Goal: Information Seeking & Learning: Learn about a topic

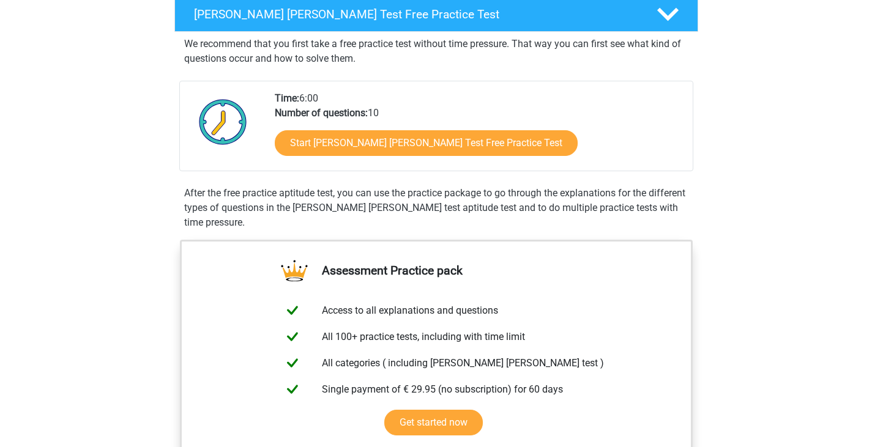
scroll to position [204, 0]
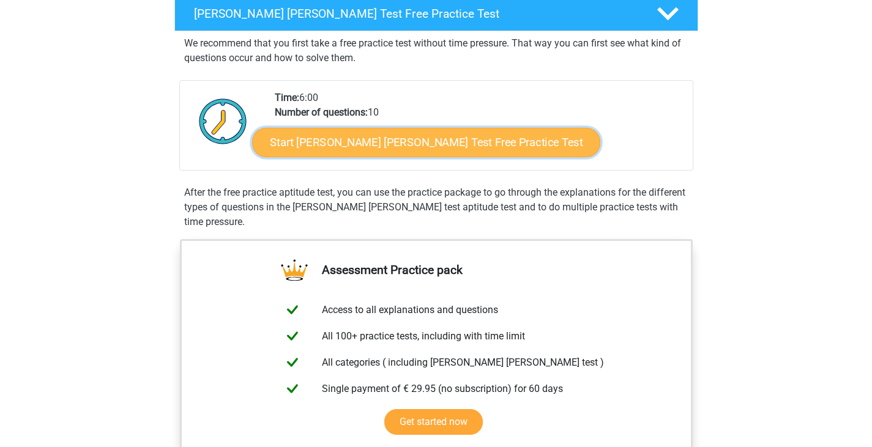
click at [402, 143] on link "Start [PERSON_NAME] [PERSON_NAME] Test Free Practice Test" at bounding box center [426, 142] width 348 height 29
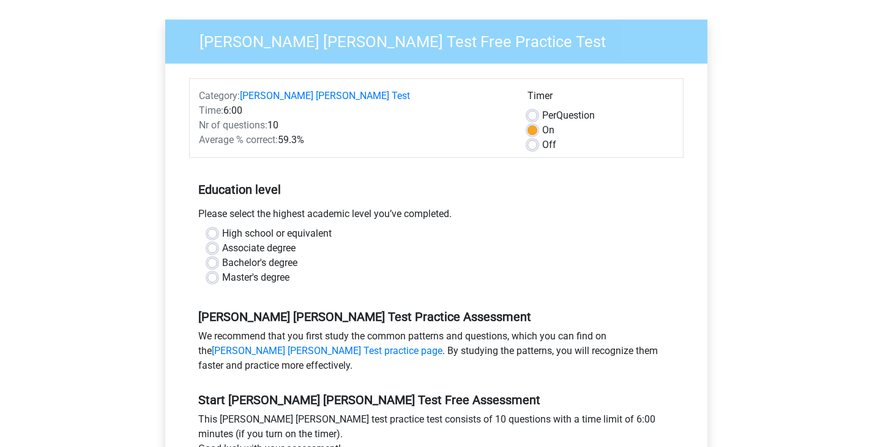
scroll to position [100, 0]
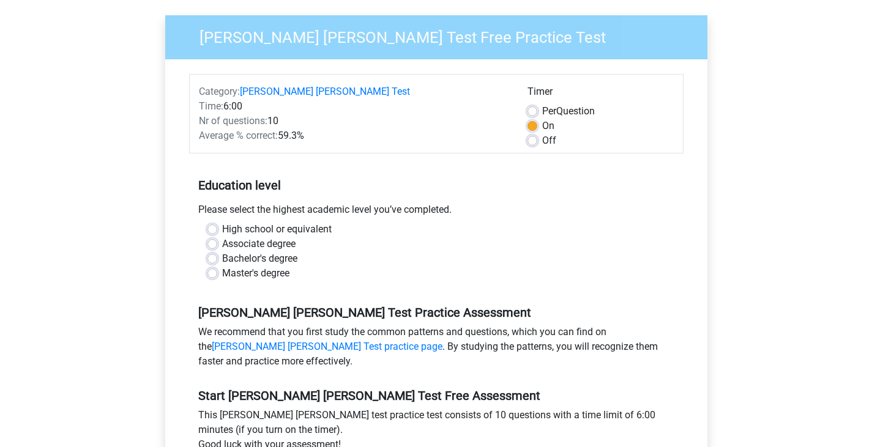
click at [254, 266] on label "Master's degree" at bounding box center [255, 273] width 67 height 15
click at [217, 266] on input "Master's degree" at bounding box center [212, 272] width 10 height 12
radio input "true"
click at [251, 251] on label "Bachelor's degree" at bounding box center [259, 258] width 75 height 15
click at [217, 251] on input "Bachelor's degree" at bounding box center [212, 257] width 10 height 12
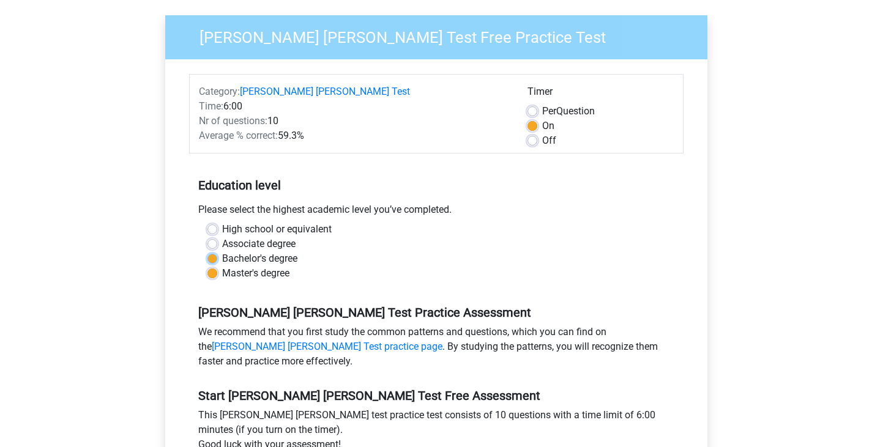
radio input "true"
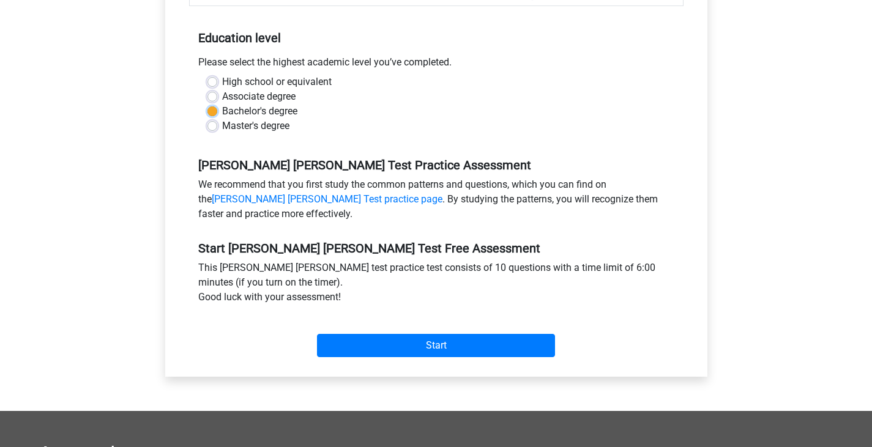
scroll to position [248, 0]
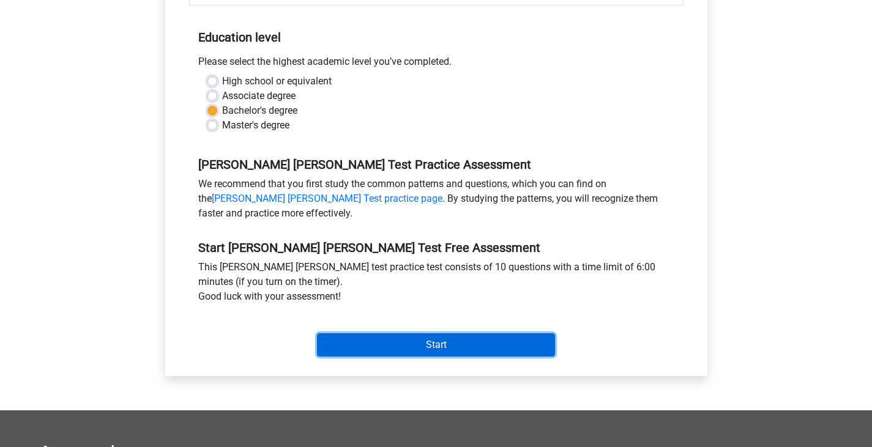
drag, startPoint x: 423, startPoint y: 323, endPoint x: 497, endPoint y: 316, distance: 74.3
click at [423, 333] on input "Start" at bounding box center [436, 344] width 238 height 23
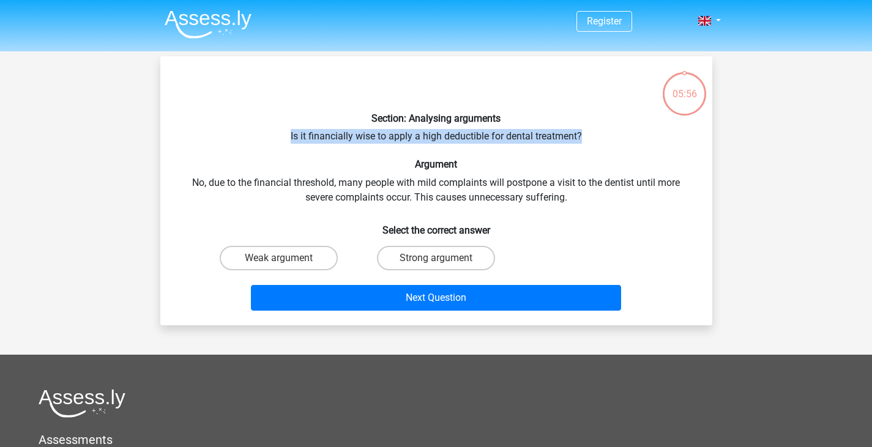
drag, startPoint x: 282, startPoint y: 138, endPoint x: 613, endPoint y: 132, distance: 331.0
click at [613, 132] on div "Section: Analysing arguments Is it financially wise to apply a high deductible …" at bounding box center [436, 191] width 542 height 250
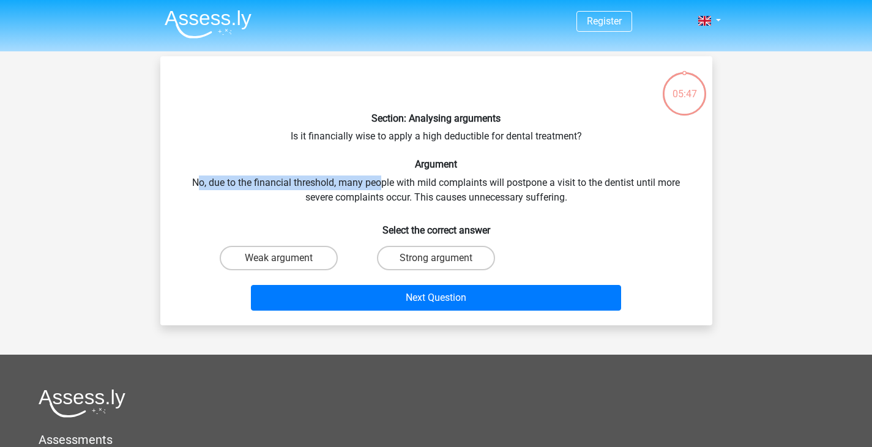
drag, startPoint x: 195, startPoint y: 180, endPoint x: 381, endPoint y: 180, distance: 186.6
click at [381, 180] on div "Section: Analysing arguments Is it financially wise to apply a high deductible …" at bounding box center [436, 191] width 542 height 250
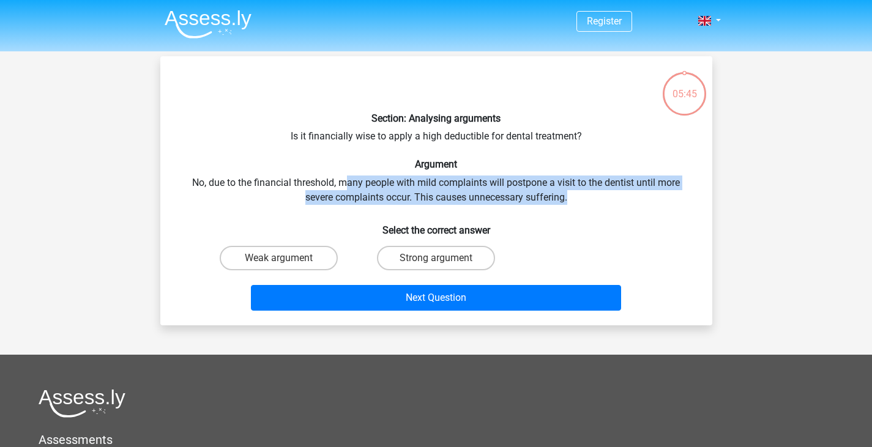
drag, startPoint x: 349, startPoint y: 190, endPoint x: 587, endPoint y: 193, distance: 238.6
click at [587, 193] on div "Section: Analysing arguments Is it financially wise to apply a high deductible …" at bounding box center [436, 191] width 542 height 250
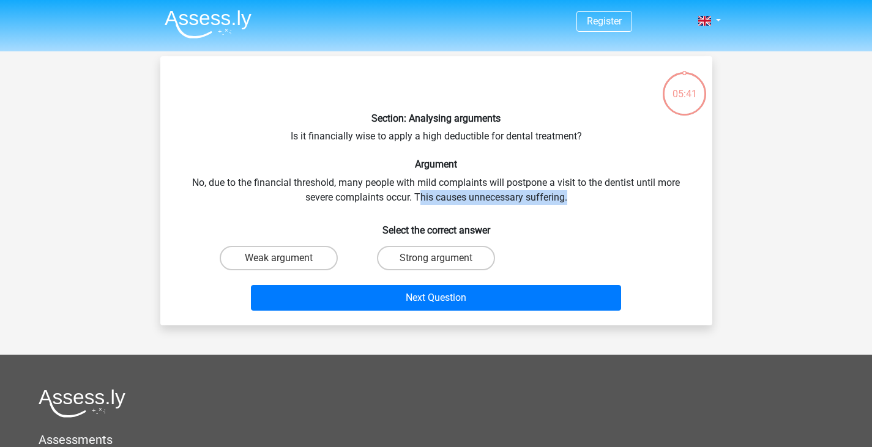
drag, startPoint x: 418, startPoint y: 198, endPoint x: 590, endPoint y: 201, distance: 171.9
click at [590, 201] on div "Section: Analysing arguments Is it financially wise to apply a high deductible …" at bounding box center [436, 191] width 542 height 250
click at [430, 267] on label "Strong argument" at bounding box center [436, 258] width 118 height 24
click at [435, 266] on input "Strong argument" at bounding box center [439, 262] width 8 height 8
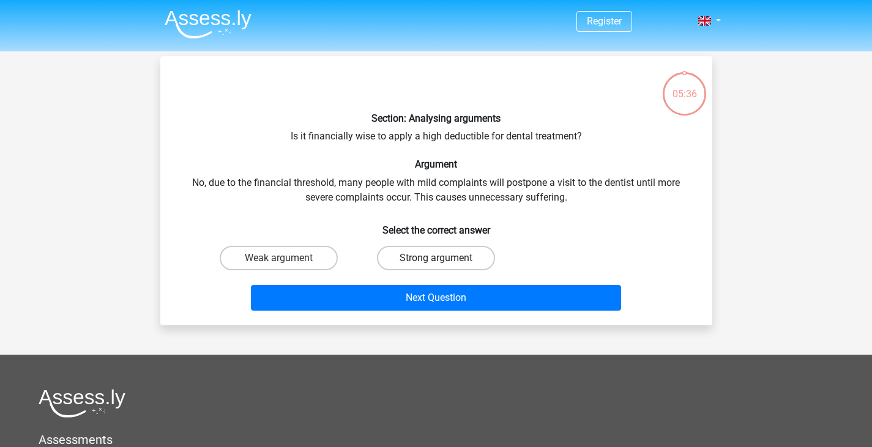
radio input "true"
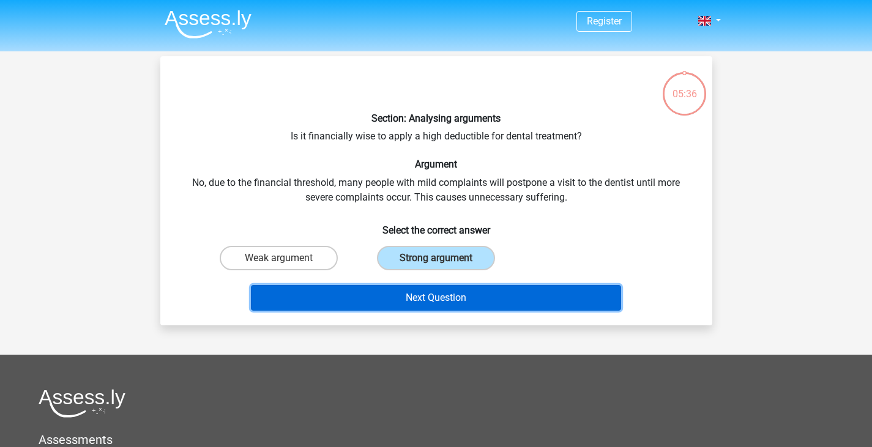
click at [444, 298] on button "Next Question" at bounding box center [436, 298] width 370 height 26
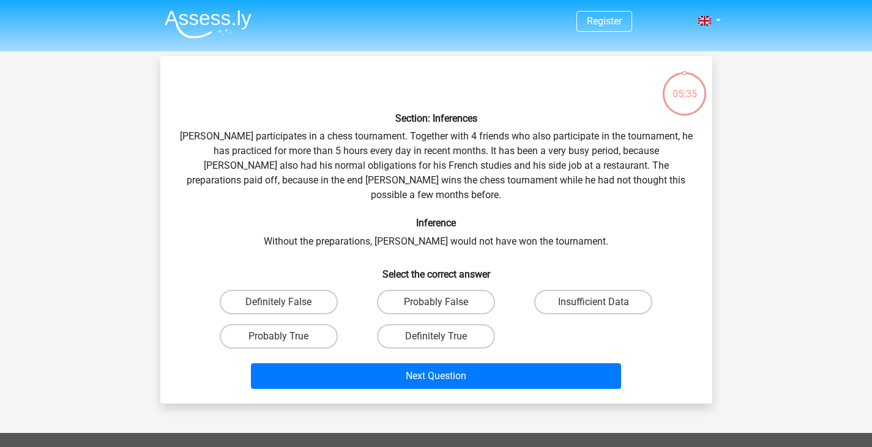
scroll to position [56, 0]
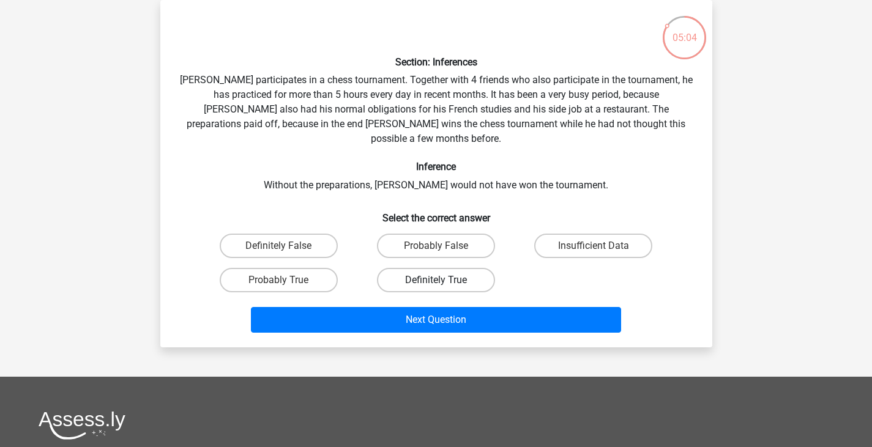
click at [445, 269] on label "Definitely True" at bounding box center [436, 280] width 118 height 24
click at [443, 280] on input "Definitely True" at bounding box center [439, 284] width 8 height 8
radio input "true"
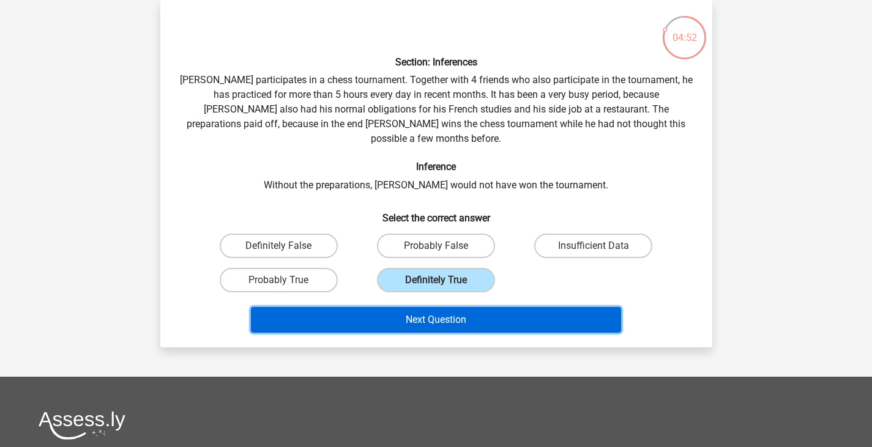
click at [440, 315] on button "Next Question" at bounding box center [436, 320] width 370 height 26
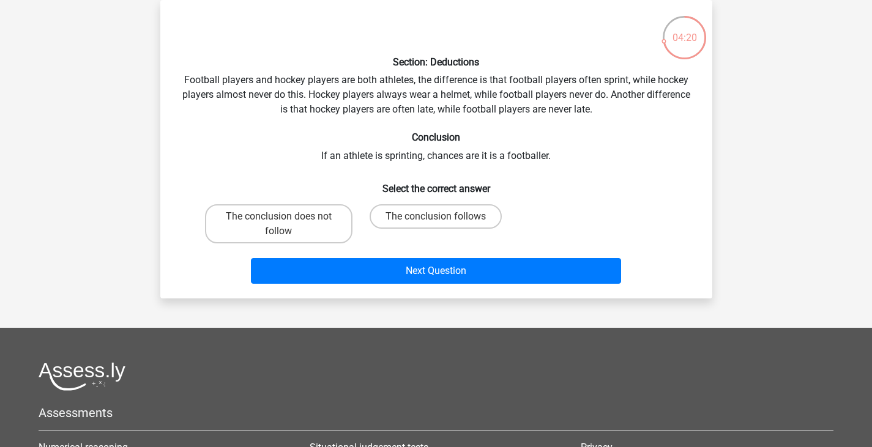
click at [352, 229] on div "The conclusion follows" at bounding box center [278, 223] width 147 height 39
click at [390, 209] on label "The conclusion follows" at bounding box center [435, 216] width 132 height 24
click at [435, 217] on input "The conclusion follows" at bounding box center [439, 221] width 8 height 8
radio input "true"
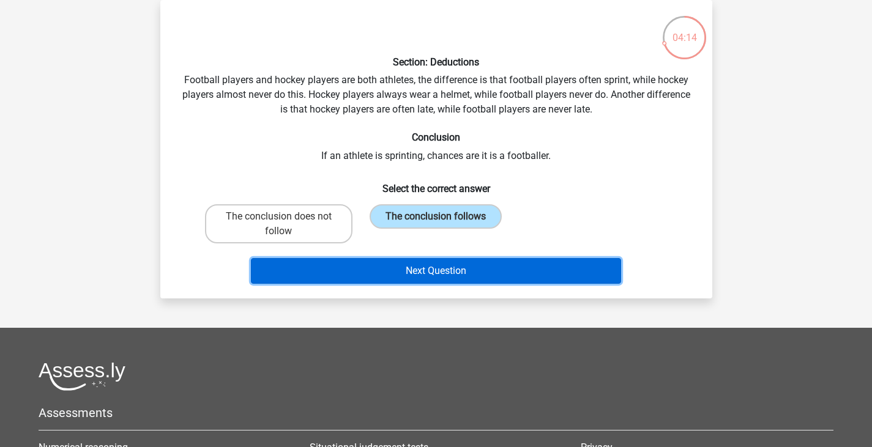
click at [389, 271] on button "Next Question" at bounding box center [436, 271] width 370 height 26
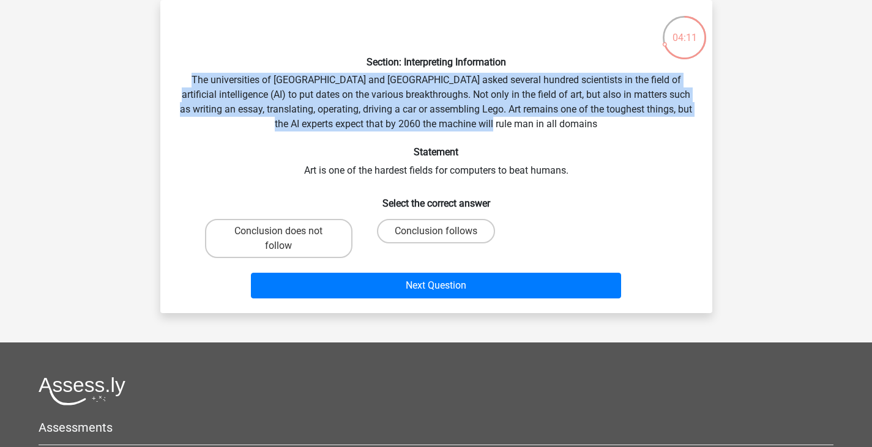
drag, startPoint x: 192, startPoint y: 85, endPoint x: 600, endPoint y: 117, distance: 409.2
click at [600, 117] on div "Section: Interpreting Information The universities of Oxford and Yale asked sev…" at bounding box center [436, 157] width 542 height 294
click at [599, 119] on div "Section: Interpreting Information The universities of Oxford and Yale asked sev…" at bounding box center [436, 157] width 542 height 294
drag, startPoint x: 199, startPoint y: 78, endPoint x: 596, endPoint y: 122, distance: 399.4
click at [596, 122] on div "Section: Interpreting Information The universities of Oxford and Yale asked sev…" at bounding box center [436, 157] width 542 height 294
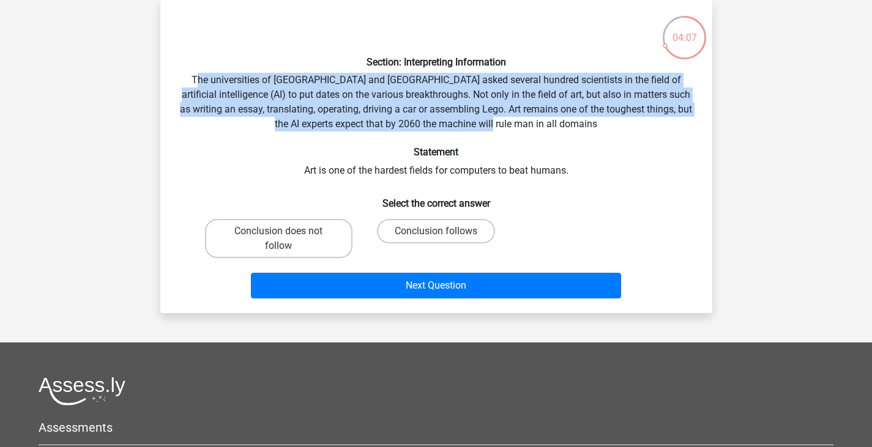
click at [596, 122] on div "Section: Interpreting Information The universities of Oxford and Yale asked sev…" at bounding box center [436, 157] width 542 height 294
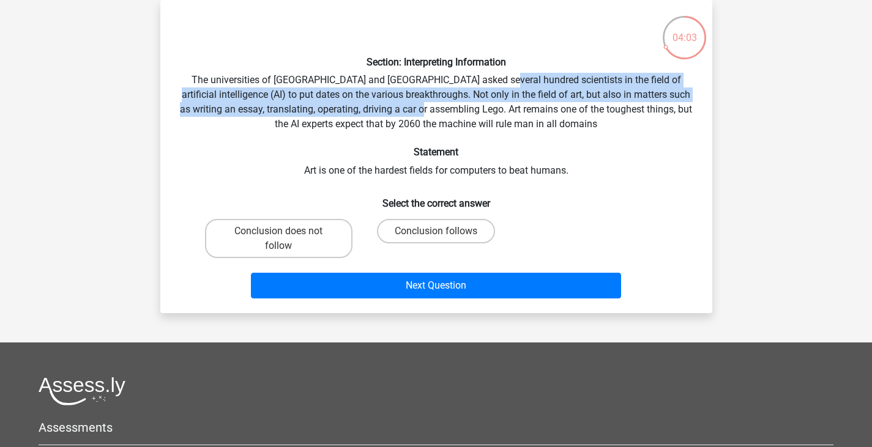
drag, startPoint x: 486, startPoint y: 85, endPoint x: 453, endPoint y: 110, distance: 41.5
click at [453, 110] on div "Section: Interpreting Information The universities of Oxford and Yale asked sev…" at bounding box center [436, 157] width 542 height 294
click at [298, 112] on div "Section: Interpreting Information The universities of Oxford and Yale asked sev…" at bounding box center [436, 157] width 542 height 294
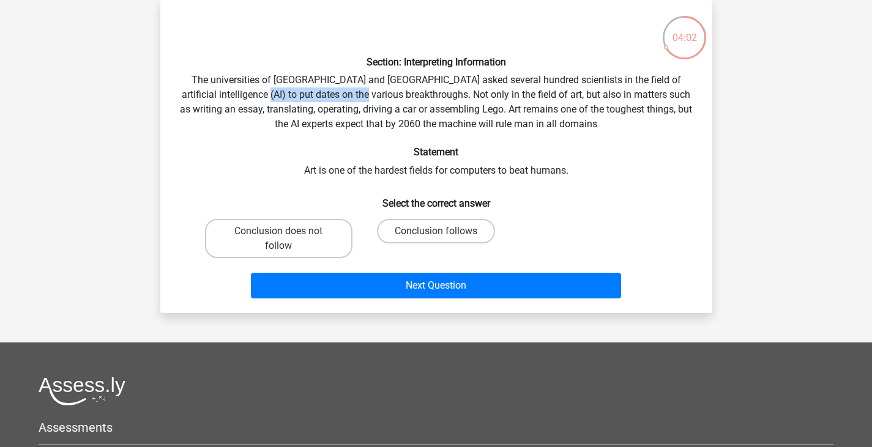
drag, startPoint x: 257, startPoint y: 98, endPoint x: 365, endPoint y: 95, distance: 107.7
click at [365, 95] on div "Section: Interpreting Information The universities of Oxford and Yale asked sev…" at bounding box center [436, 157] width 542 height 294
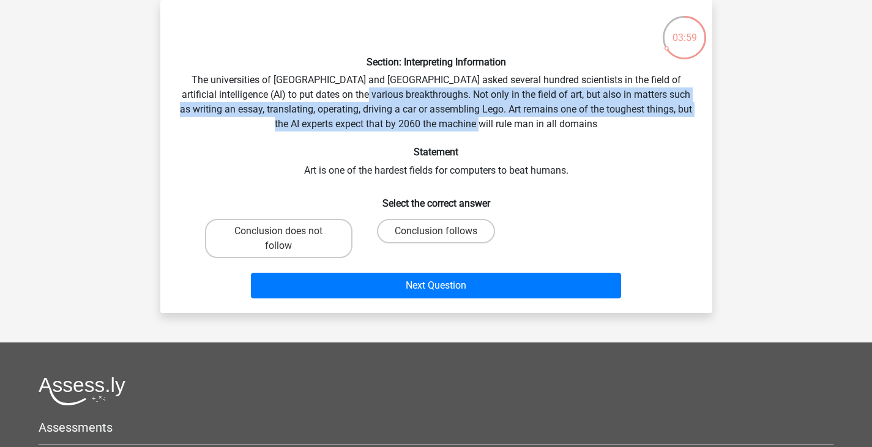
drag, startPoint x: 365, startPoint y: 95, endPoint x: 546, endPoint y: 124, distance: 183.4
click at [546, 124] on div "Section: Interpreting Information The universities of Oxford and Yale asked sev…" at bounding box center [436, 157] width 542 height 294
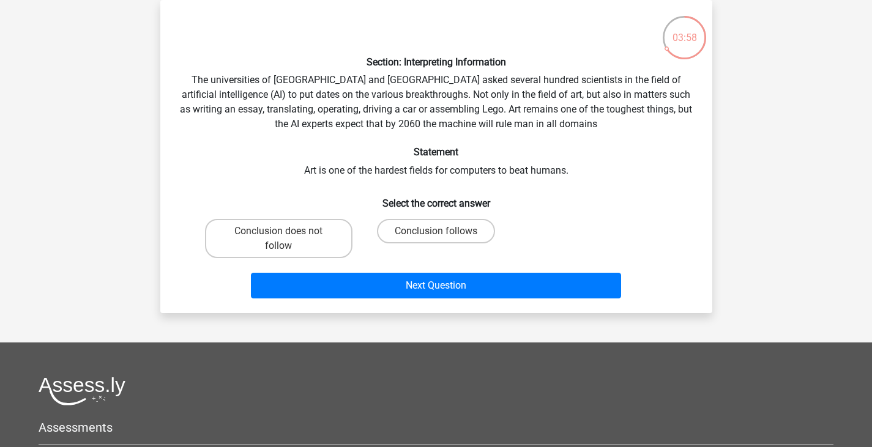
click at [564, 127] on div "Section: Interpreting Information The universities of Oxford and Yale asked sev…" at bounding box center [436, 157] width 542 height 294
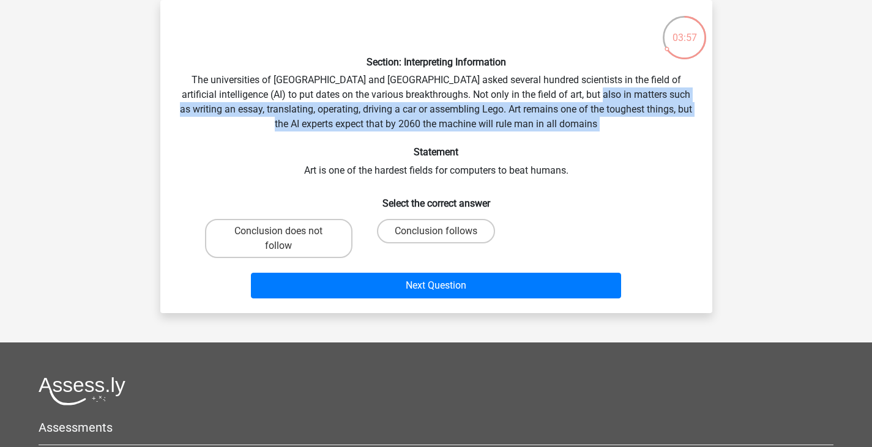
drag, startPoint x: 564, startPoint y: 127, endPoint x: 611, endPoint y: 93, distance: 57.9
click at [611, 93] on div "Section: Interpreting Information The universities of Oxford and Yale asked sev…" at bounding box center [436, 157] width 542 height 294
click at [192, 117] on div "Section: Interpreting Information The universities of Oxford and Yale asked sev…" at bounding box center [436, 157] width 542 height 294
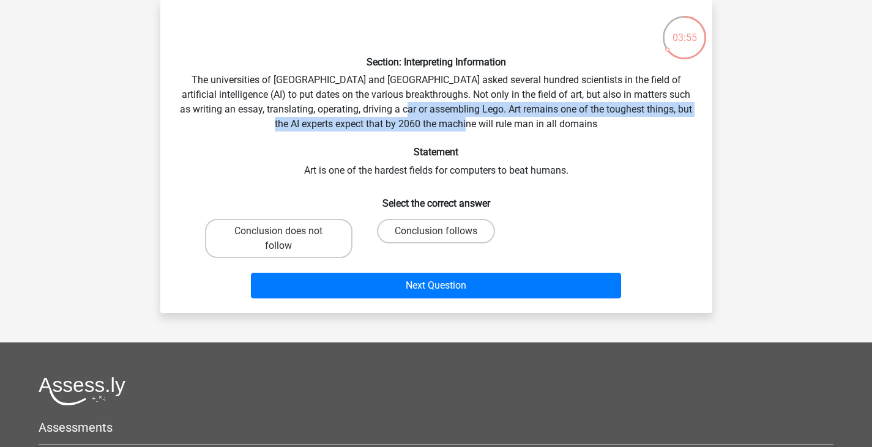
drag, startPoint x: 438, startPoint y: 109, endPoint x: 537, endPoint y: 123, distance: 100.0
click at [532, 123] on div "Section: Interpreting Information The universities of Oxford and Yale asked sev…" at bounding box center [436, 157] width 542 height 294
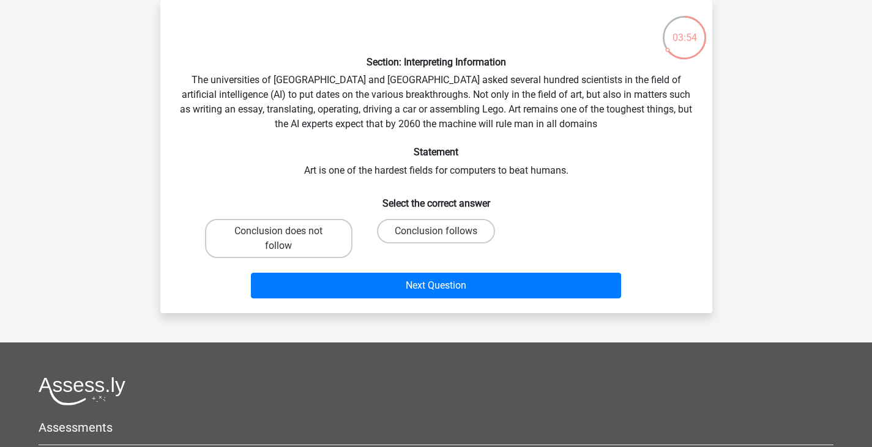
click at [571, 124] on div "Section: Interpreting Information The universities of Oxford and Yale asked sev…" at bounding box center [436, 157] width 542 height 294
click at [398, 226] on label "Conclusion follows" at bounding box center [436, 231] width 118 height 24
click at [435, 231] on input "Conclusion follows" at bounding box center [439, 235] width 8 height 8
radio input "true"
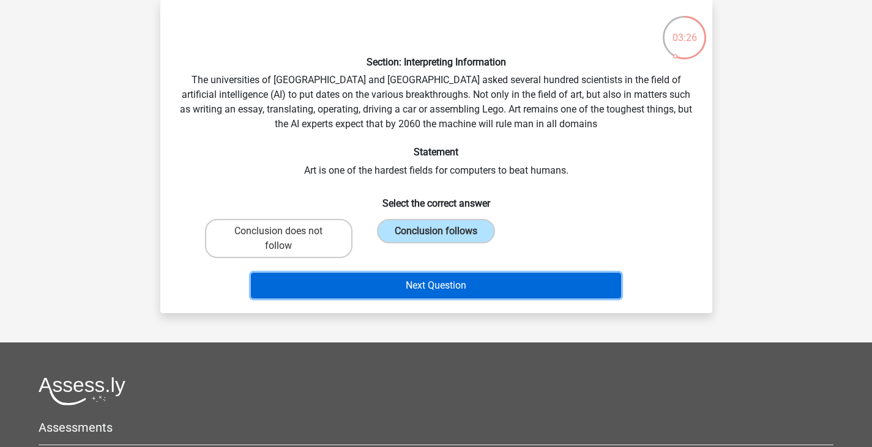
click at [399, 281] on button "Next Question" at bounding box center [436, 286] width 370 height 26
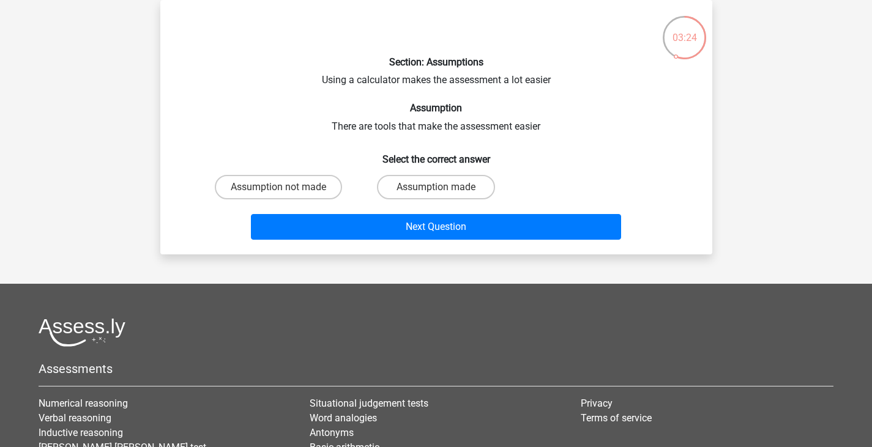
scroll to position [0, 0]
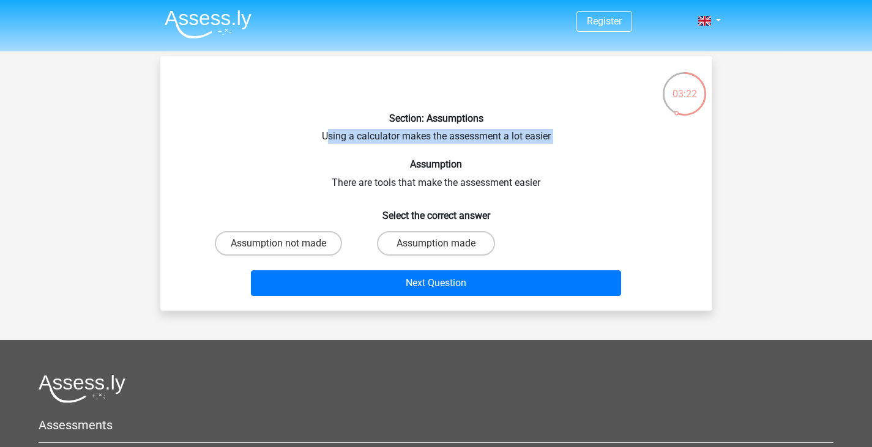
drag, startPoint x: 324, startPoint y: 138, endPoint x: 575, endPoint y: 147, distance: 250.9
click at [575, 147] on div "Section: Assumptions Using a calculator makes the assessment a lot easier Assum…" at bounding box center [436, 183] width 542 height 235
click at [566, 138] on div "Section: Assumptions Using a calculator makes the assessment a lot easier Assum…" at bounding box center [436, 183] width 542 height 235
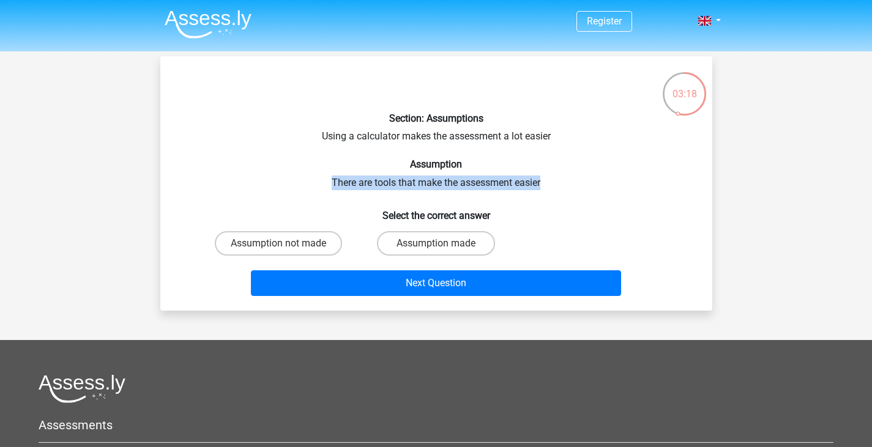
drag, startPoint x: 321, startPoint y: 182, endPoint x: 557, endPoint y: 182, distance: 235.5
click at [557, 182] on div "Section: Assumptions Using a calculator makes the assessment a lot easier Assum…" at bounding box center [436, 183] width 542 height 235
click at [420, 253] on label "Assumption made" at bounding box center [436, 243] width 118 height 24
click at [435, 251] on input "Assumption made" at bounding box center [439, 247] width 8 height 8
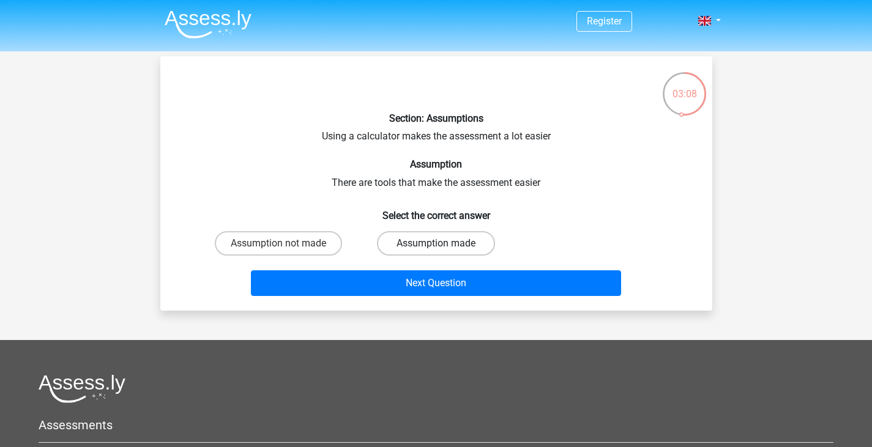
radio input "true"
click at [459, 262] on div "Next Question" at bounding box center [436, 281] width 513 height 40
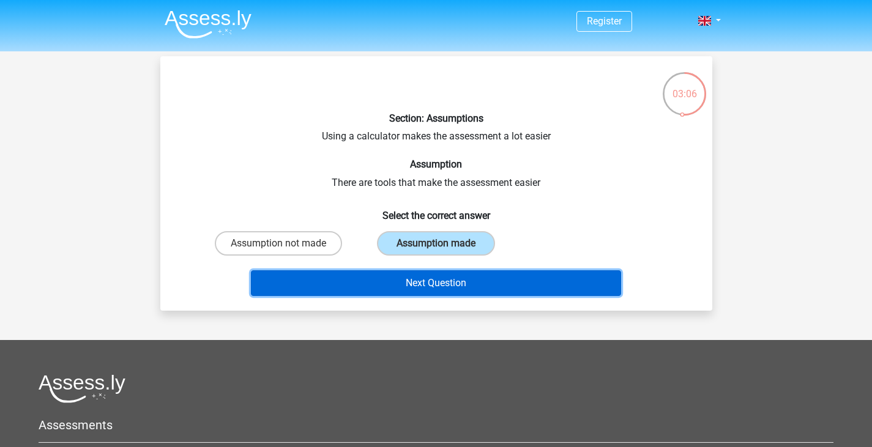
click at [456, 280] on button "Next Question" at bounding box center [436, 283] width 370 height 26
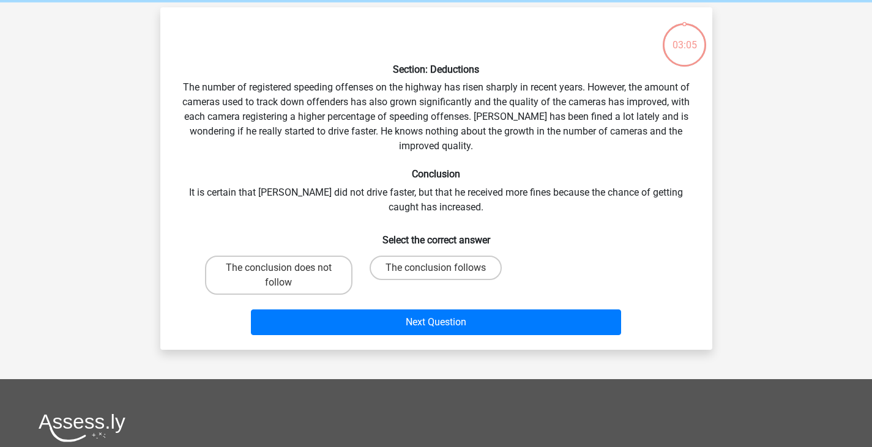
scroll to position [56, 0]
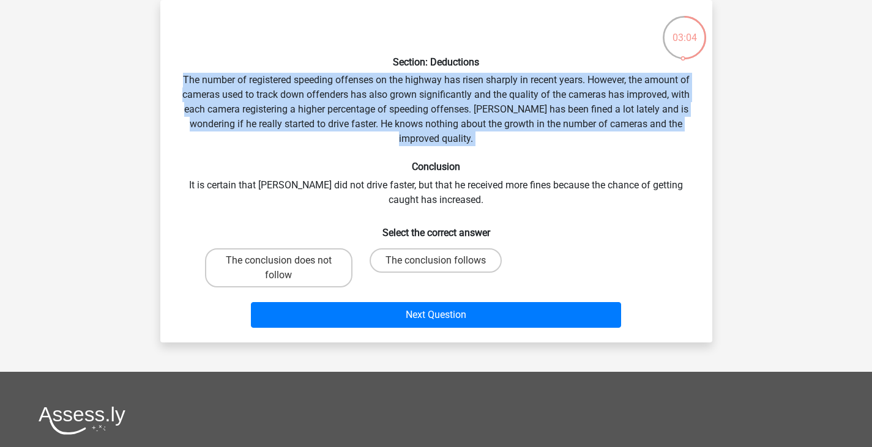
drag, startPoint x: 173, startPoint y: 81, endPoint x: 522, endPoint y: 156, distance: 356.5
click at [522, 156] on div "Section: Deductions The number of registered speeding offenses on the highway h…" at bounding box center [436, 171] width 542 height 323
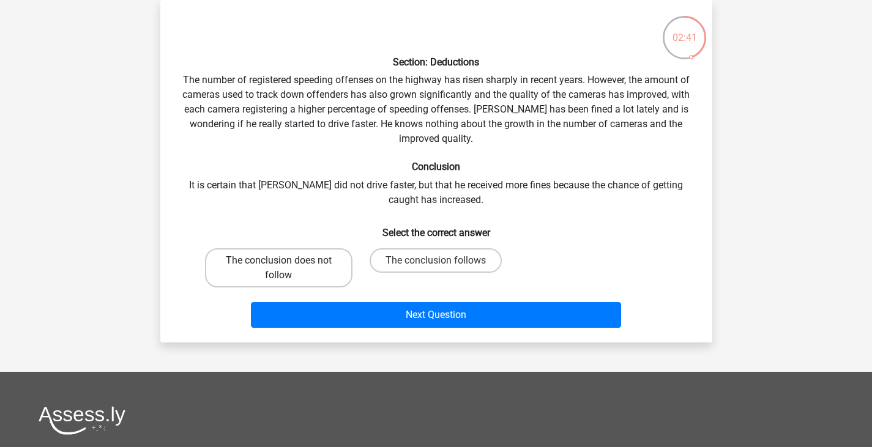
click at [253, 286] on label "The conclusion does not follow" at bounding box center [278, 267] width 147 height 39
click at [278, 269] on input "The conclusion does not follow" at bounding box center [282, 265] width 8 height 8
radio input "true"
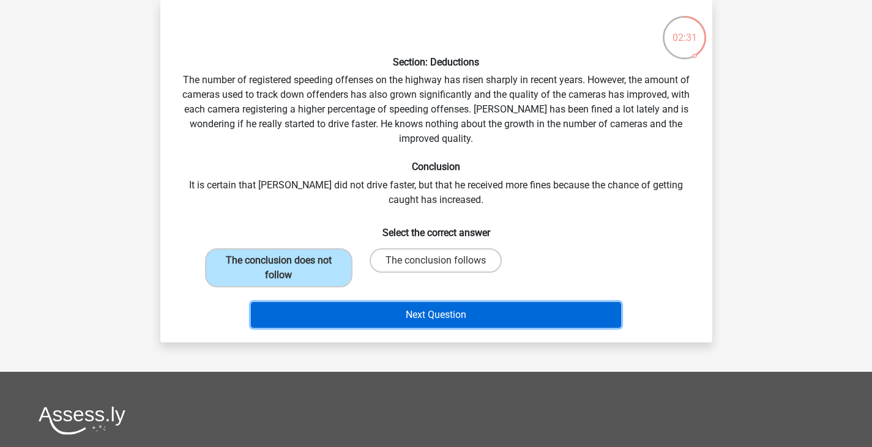
click at [339, 314] on button "Next Question" at bounding box center [436, 315] width 370 height 26
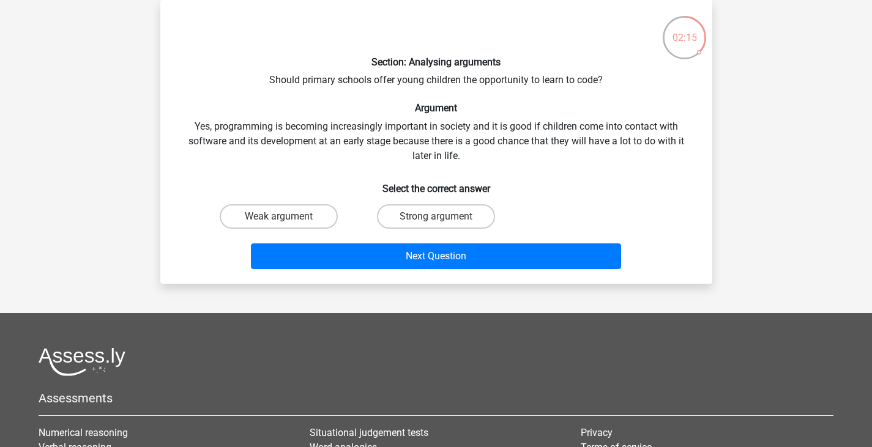
click at [465, 202] on div "Strong argument" at bounding box center [435, 216] width 157 height 34
click at [465, 206] on label "Strong argument" at bounding box center [436, 216] width 118 height 24
click at [443, 217] on input "Strong argument" at bounding box center [439, 221] width 8 height 8
radio input "true"
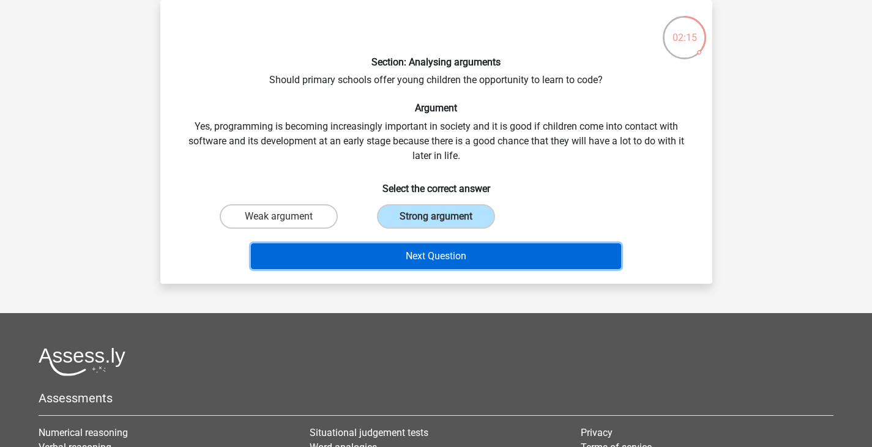
click at [470, 246] on button "Next Question" at bounding box center [436, 256] width 370 height 26
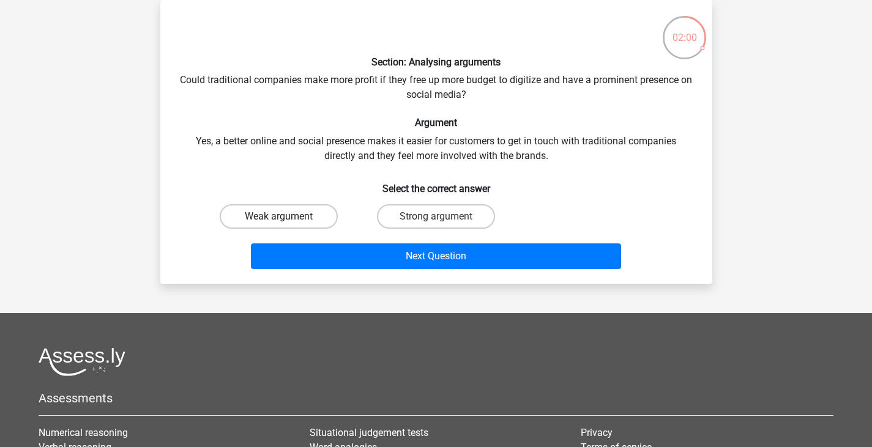
click at [319, 217] on label "Weak argument" at bounding box center [279, 216] width 118 height 24
click at [286, 217] on input "Weak argument" at bounding box center [282, 221] width 8 height 8
radio input "true"
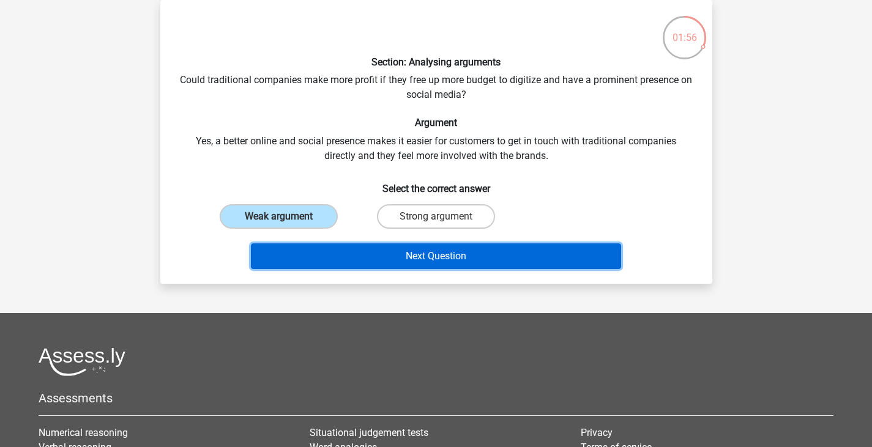
click at [532, 262] on button "Next Question" at bounding box center [436, 256] width 370 height 26
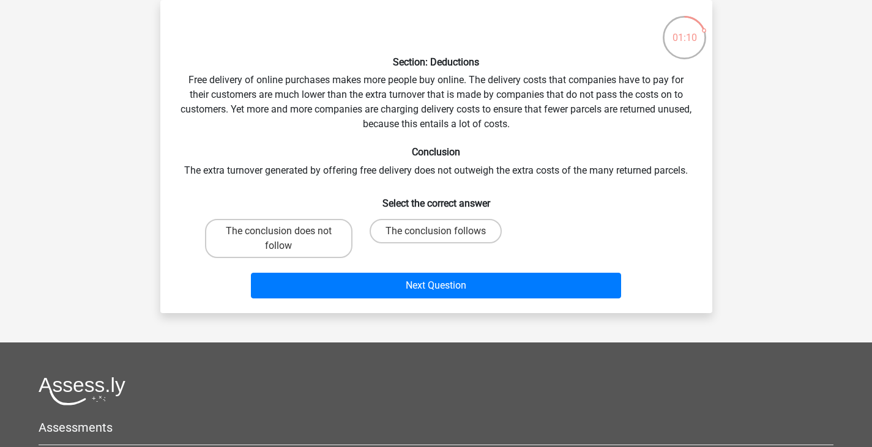
click at [352, 244] on div "The conclusion follows" at bounding box center [278, 238] width 147 height 39
click at [417, 235] on label "The conclusion follows" at bounding box center [435, 231] width 132 height 24
click at [435, 235] on input "The conclusion follows" at bounding box center [439, 235] width 8 height 8
radio input "true"
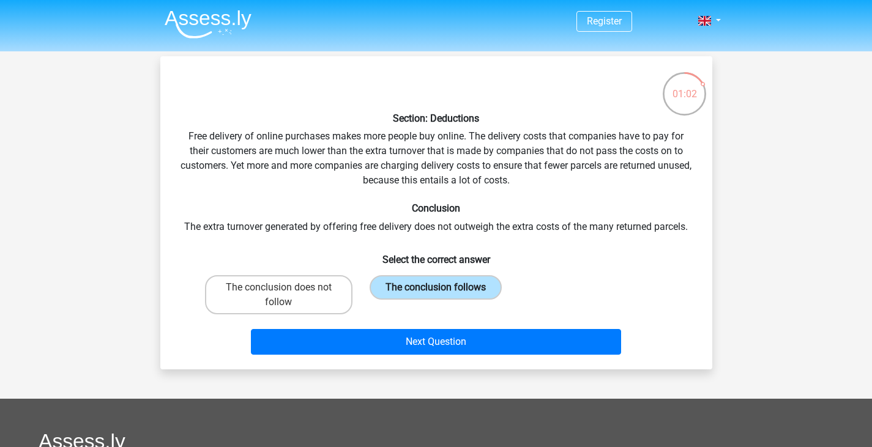
scroll to position [1, 0]
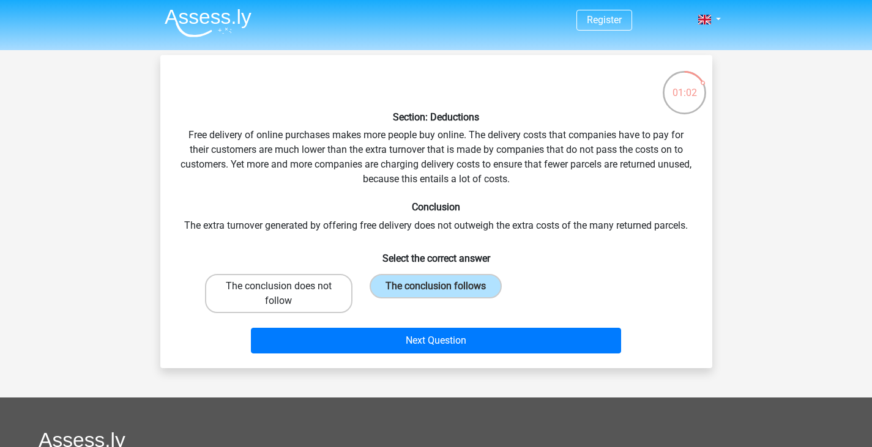
click at [327, 291] on label "The conclusion does not follow" at bounding box center [278, 293] width 147 height 39
click at [286, 291] on input "The conclusion does not follow" at bounding box center [282, 290] width 8 height 8
radio input "true"
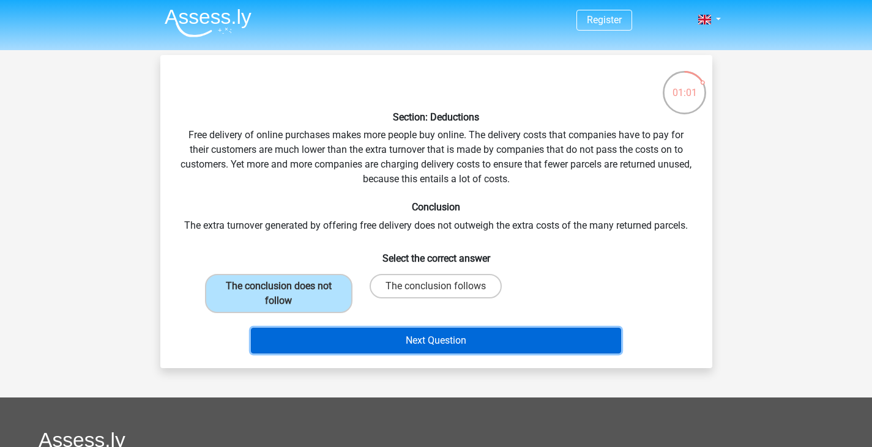
click at [412, 337] on button "Next Question" at bounding box center [436, 341] width 370 height 26
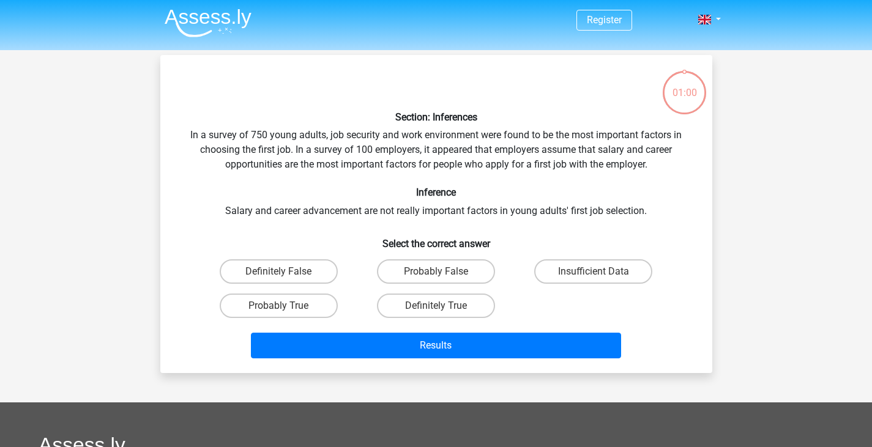
scroll to position [56, 0]
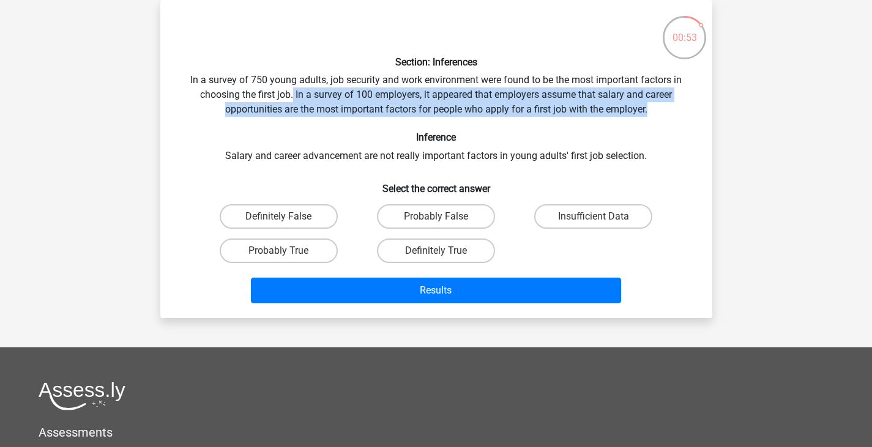
drag, startPoint x: 293, startPoint y: 94, endPoint x: 693, endPoint y: 115, distance: 400.6
click at [693, 115] on div "Section: Inferences In a survey of 750 young adults, job security and work envi…" at bounding box center [436, 159] width 542 height 298
click at [674, 114] on div "Section: Inferences In a survey of 750 young adults, job security and work envi…" at bounding box center [436, 159] width 542 height 298
click at [443, 104] on div "Section: Inferences In a survey of 750 young adults, job security and work envi…" at bounding box center [436, 159] width 542 height 298
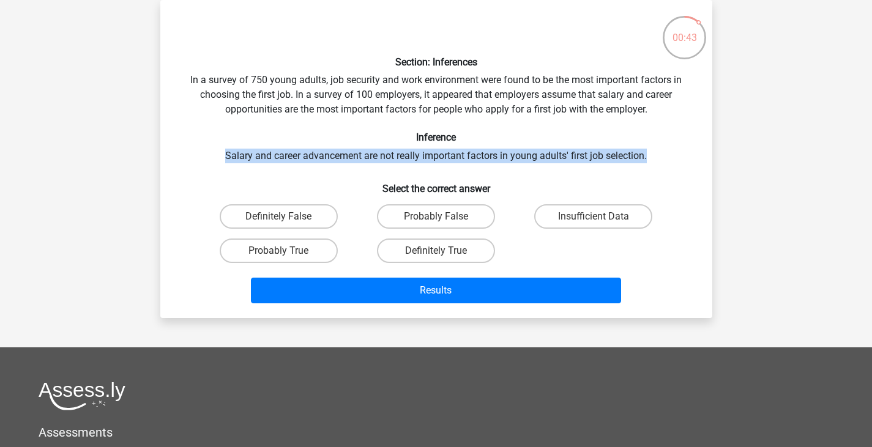
drag, startPoint x: 223, startPoint y: 154, endPoint x: 662, endPoint y: 152, distance: 439.2
click at [662, 152] on div "Section: Inferences In a survey of 750 young adults, job security and work envi…" at bounding box center [436, 159] width 542 height 298
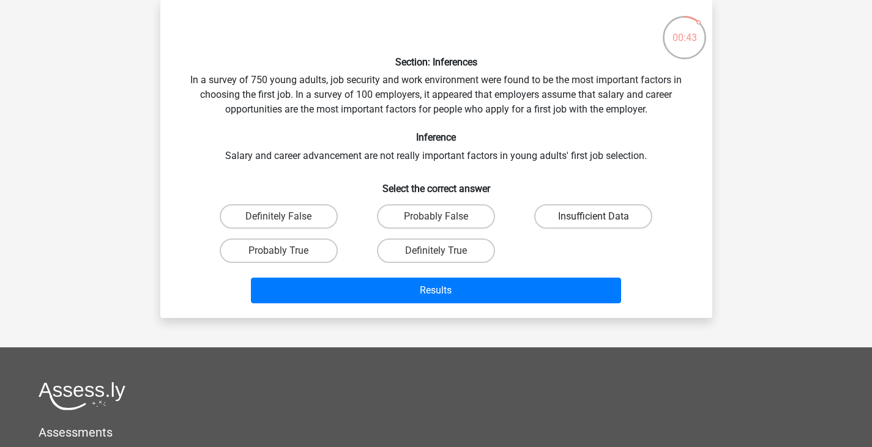
click at [594, 213] on label "Insufficient Data" at bounding box center [593, 216] width 118 height 24
click at [594, 217] on input "Insufficient Data" at bounding box center [597, 221] width 8 height 8
radio input "true"
click at [570, 276] on div "Results" at bounding box center [436, 288] width 513 height 40
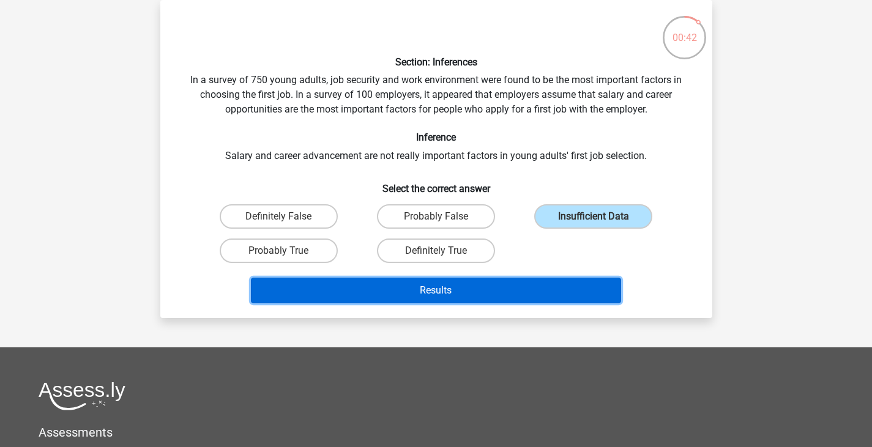
click at [566, 286] on button "Results" at bounding box center [436, 291] width 370 height 26
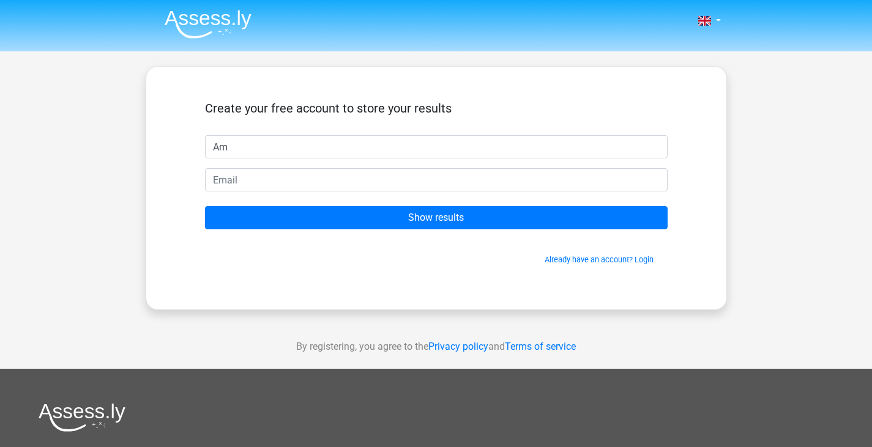
type input "A"
type input "G"
type input "Amy"
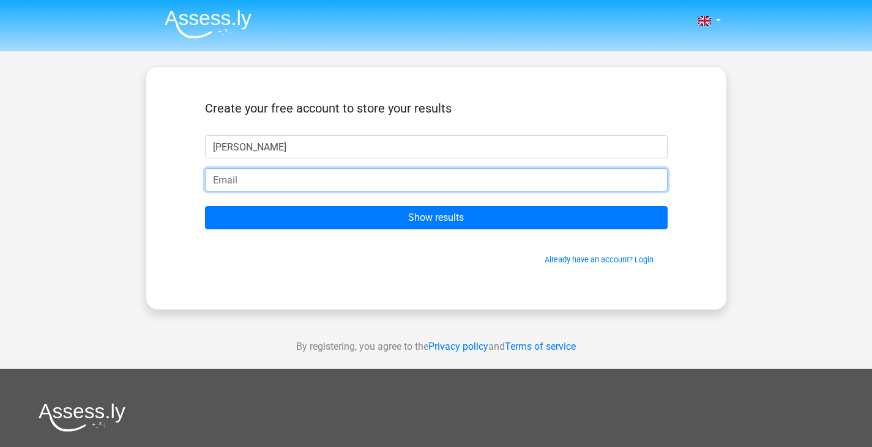
click at [334, 184] on input "email" at bounding box center [436, 179] width 462 height 23
type input "glorlee@connect.hku.hk"
drag, startPoint x: 343, startPoint y: 185, endPoint x: 215, endPoint y: 182, distance: 128.5
click at [215, 182] on input "glorlee@connect.hku.hk" at bounding box center [436, 179] width 462 height 23
type input "glorlee239@gmail.com"
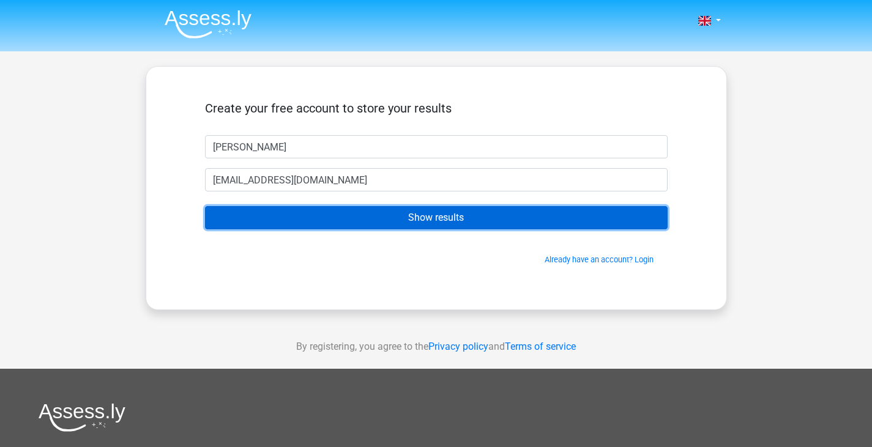
click at [267, 222] on input "Show results" at bounding box center [436, 217] width 462 height 23
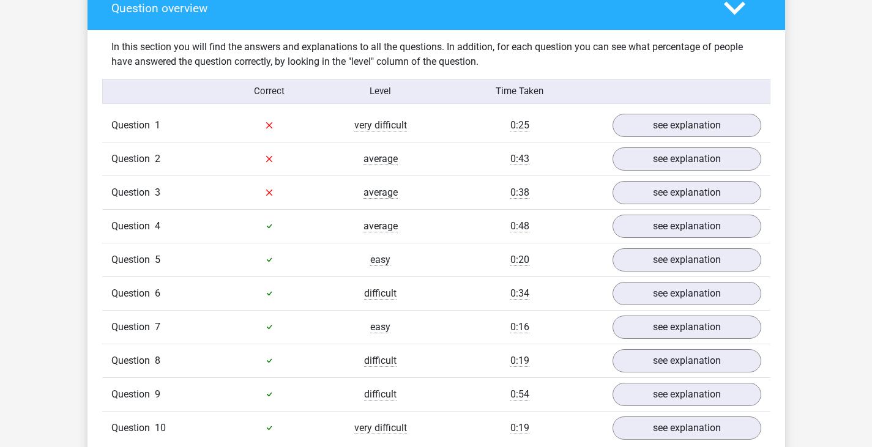
scroll to position [928, 0]
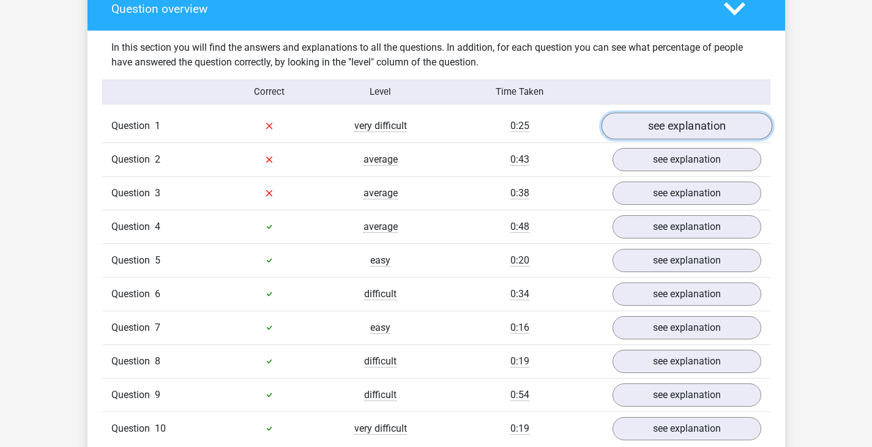
click at [704, 124] on link "see explanation" at bounding box center [686, 126] width 171 height 27
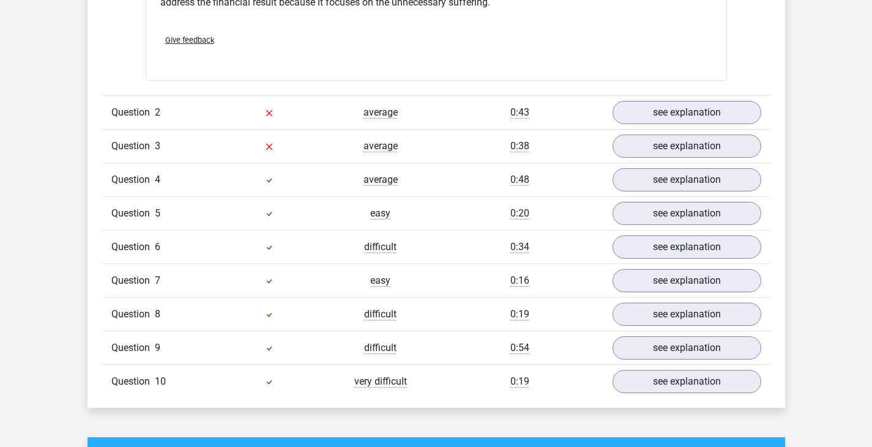
scroll to position [1300, 0]
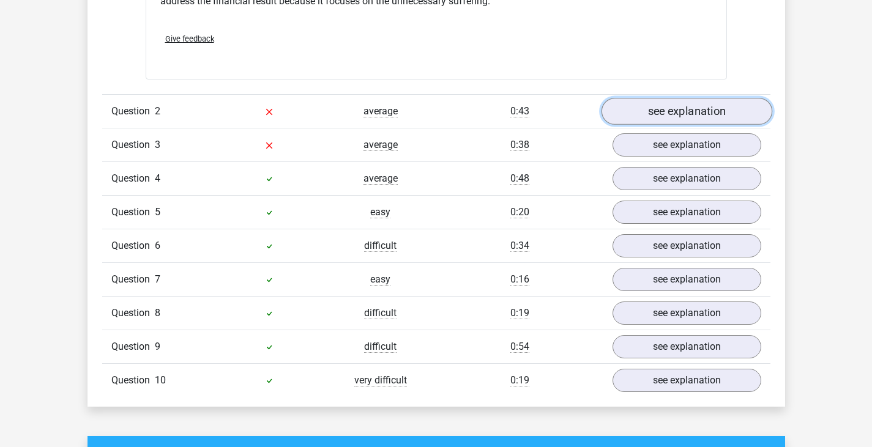
click at [696, 102] on link "see explanation" at bounding box center [686, 111] width 171 height 27
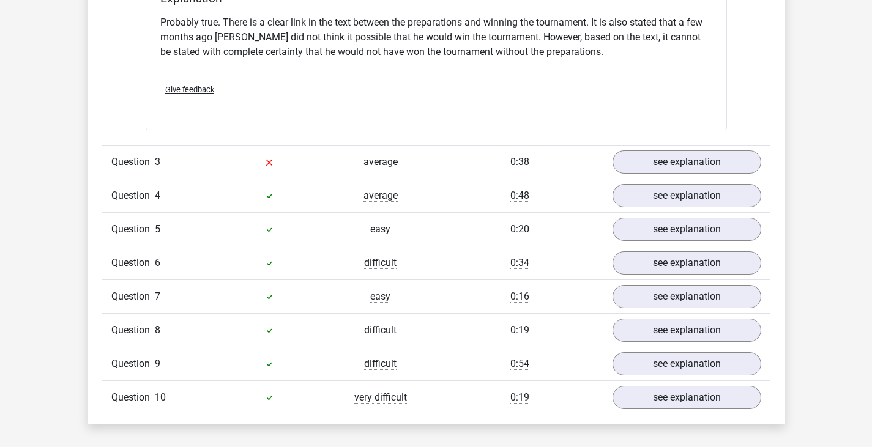
scroll to position [1679, 0]
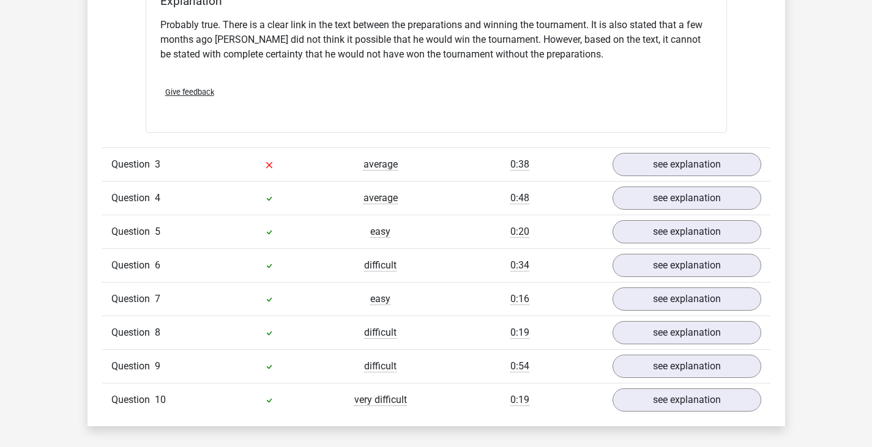
click at [230, 157] on div at bounding box center [268, 164] width 111 height 15
click at [724, 158] on link "see explanation" at bounding box center [686, 164] width 171 height 27
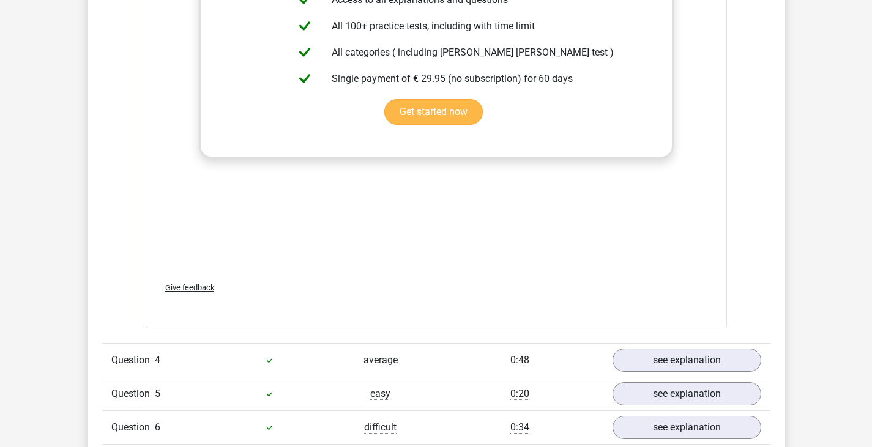
scroll to position [2114, 0]
